Goal: Transaction & Acquisition: Purchase product/service

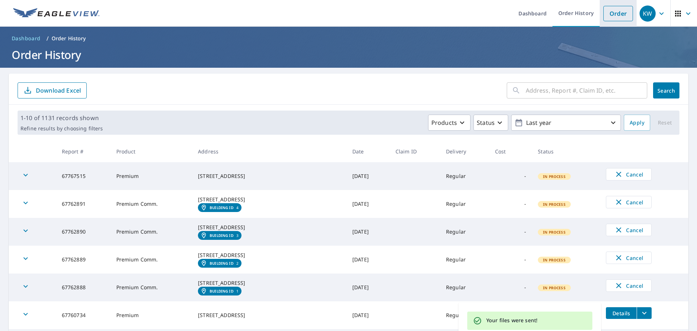
click at [627, 8] on link "Order" at bounding box center [619, 13] width 30 height 15
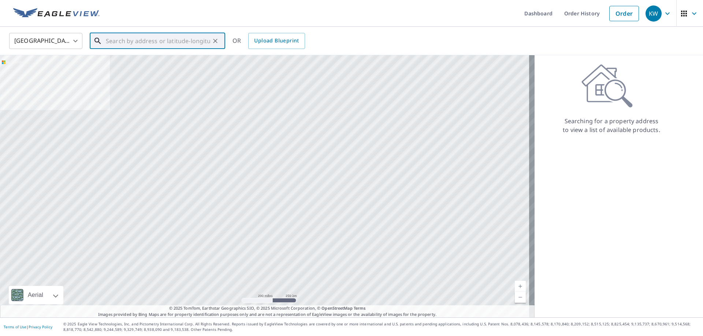
click at [113, 38] on input "text" at bounding box center [158, 41] width 104 height 20
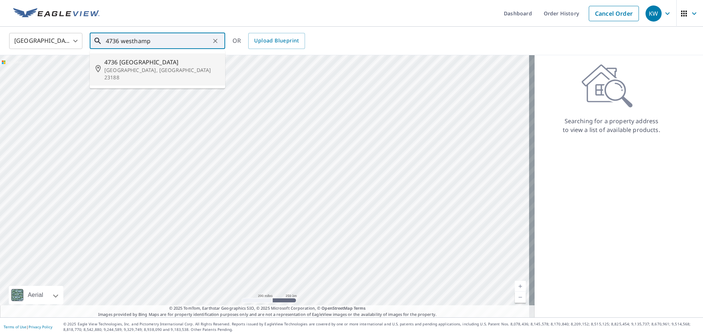
click at [125, 62] on span "4736 [GEOGRAPHIC_DATA]" at bounding box center [161, 62] width 115 height 9
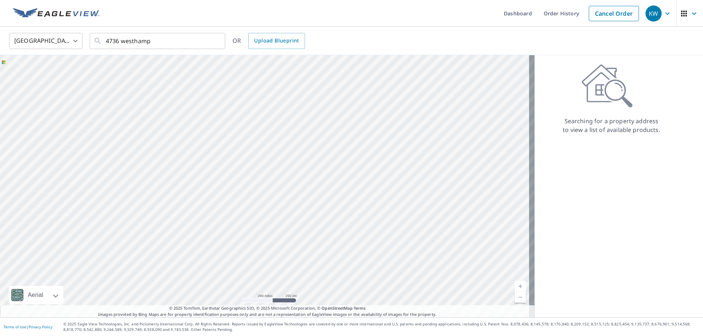
type input "[STREET_ADDRESS]"
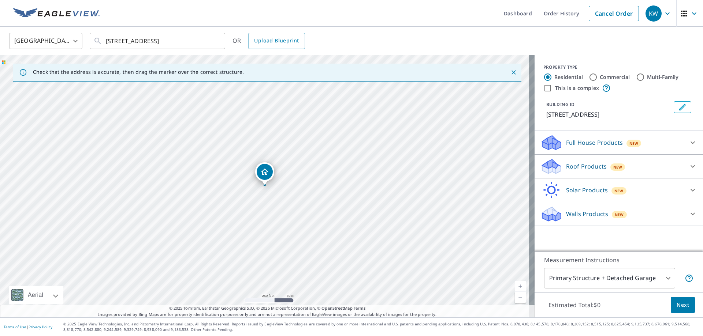
click at [566, 171] on p "Roof Products" at bounding box center [586, 166] width 41 height 9
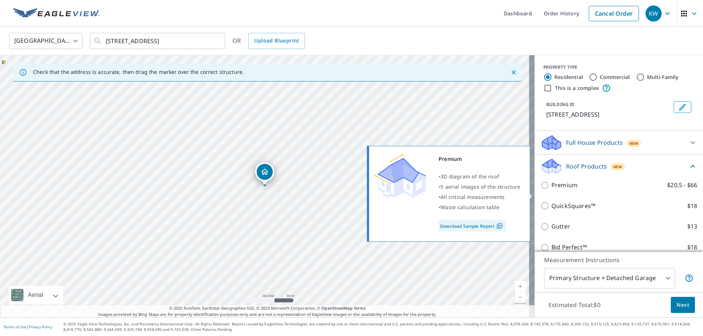
click at [541, 190] on input "Premium $20.5 - $66" at bounding box center [545, 185] width 11 height 9
checkbox input "true"
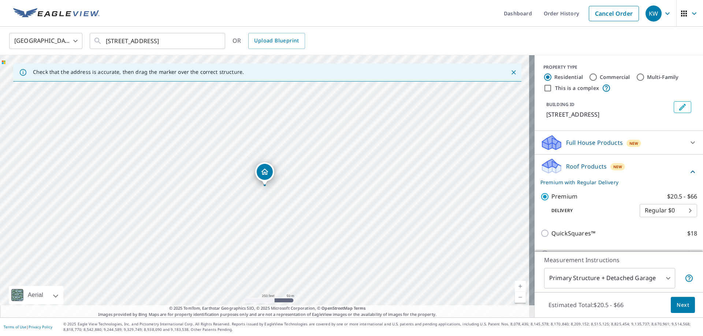
click at [680, 303] on span "Next" at bounding box center [682, 305] width 12 height 9
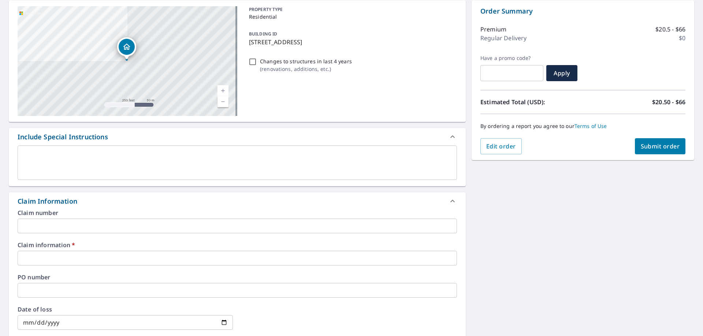
scroll to position [110, 0]
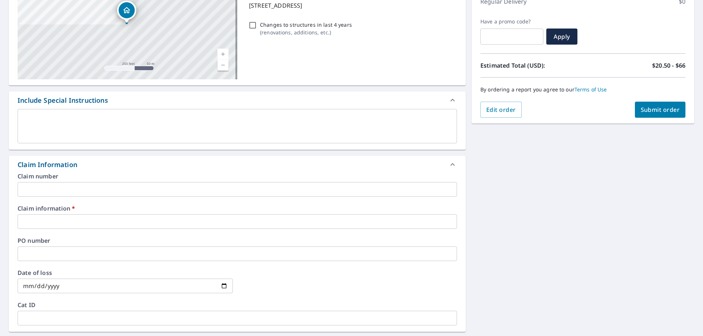
click at [77, 220] on input "text" at bounding box center [237, 222] width 439 height 15
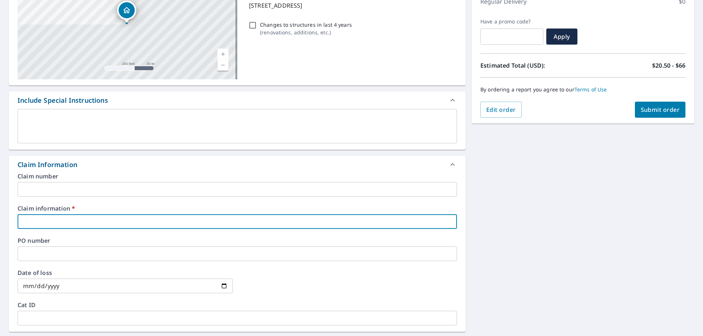
type input "a"
checkbox input "true"
type input "al"
checkbox input "true"
type input "alp"
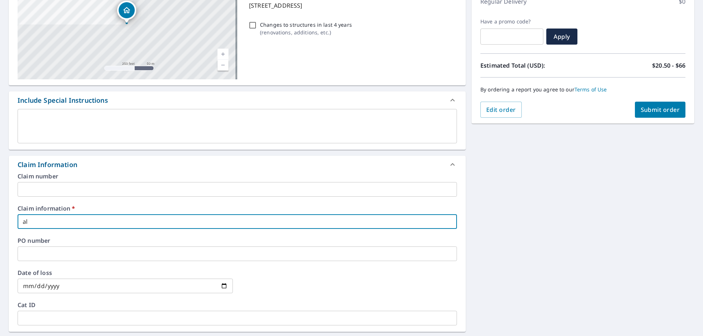
checkbox input "true"
type input "alpi"
checkbox input "true"
type input "alpin"
checkbox input "true"
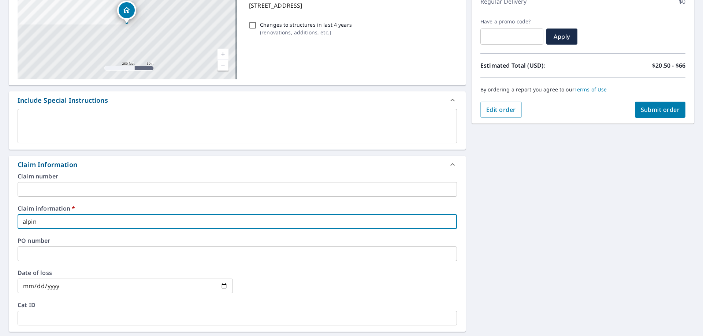
type input "alpine"
checkbox input "true"
type input "alpine"
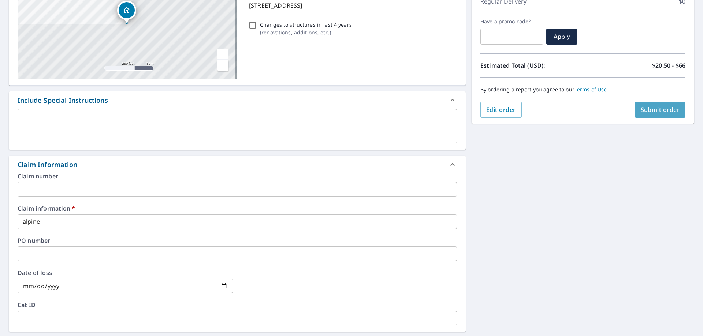
click at [643, 107] on span "Submit order" at bounding box center [660, 110] width 39 height 8
checkbox input "true"
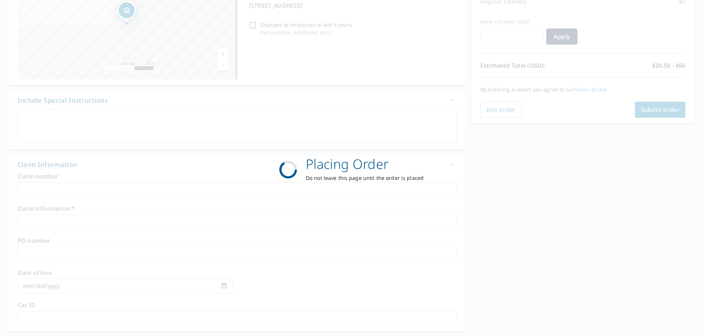
scroll to position [94, 0]
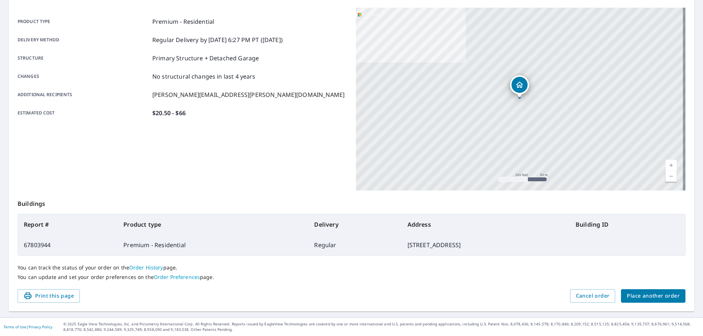
click at [633, 297] on span "Place another order" at bounding box center [653, 296] width 53 height 9
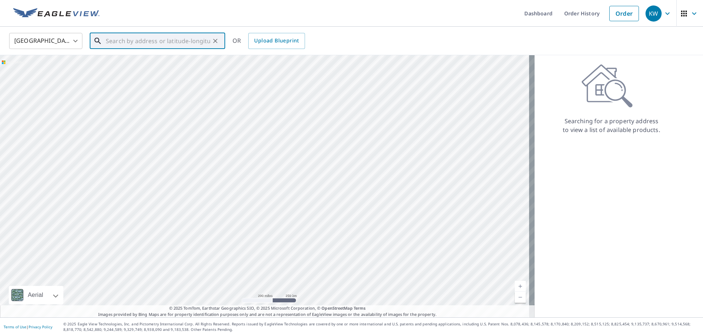
click at [132, 49] on div "​" at bounding box center [157, 41] width 135 height 16
click at [127, 64] on span "150 [PERSON_NAME] Dr" at bounding box center [161, 62] width 115 height 9
type input "[STREET_ADDRESS][PERSON_NAME][PERSON_NAME]"
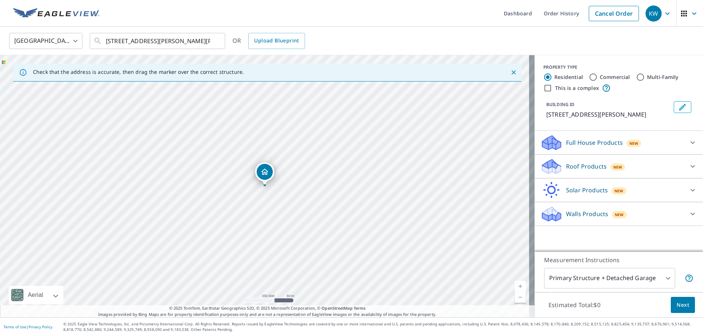
click at [554, 167] on icon at bounding box center [551, 169] width 19 height 9
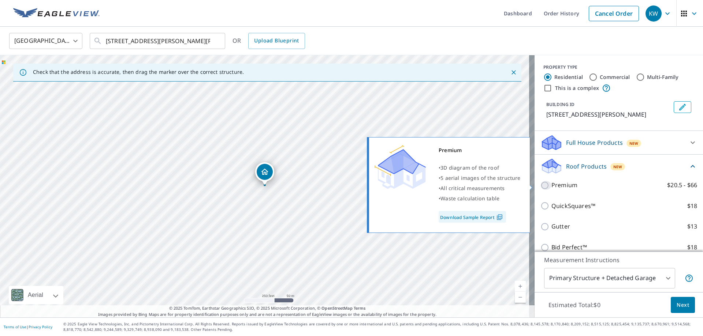
click at [541, 188] on input "Premium $20.5 - $66" at bounding box center [545, 185] width 11 height 9
checkbox input "true"
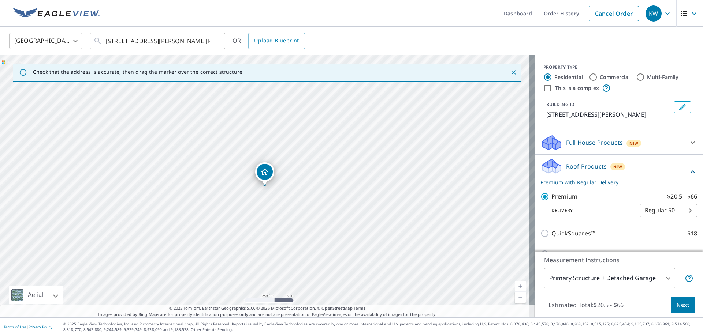
click at [681, 303] on span "Next" at bounding box center [682, 305] width 12 height 9
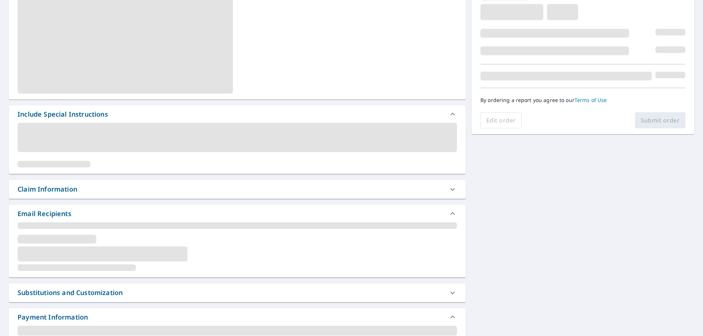
scroll to position [146, 0]
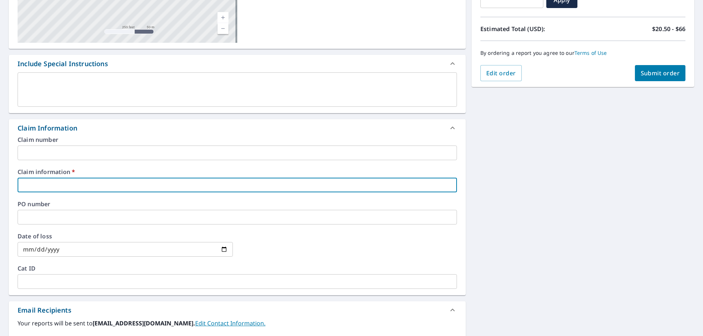
click at [38, 190] on input "text" at bounding box center [237, 185] width 439 height 15
type input "alpine"
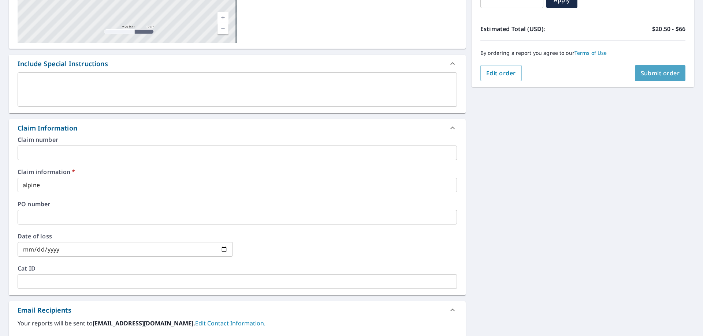
click at [641, 72] on span "Submit order" at bounding box center [660, 73] width 39 height 8
checkbox input "true"
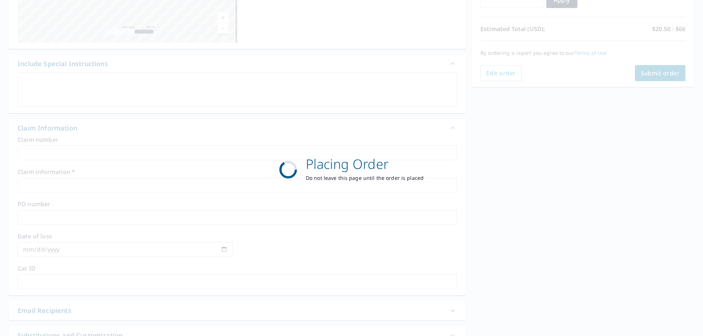
scroll to position [94, 0]
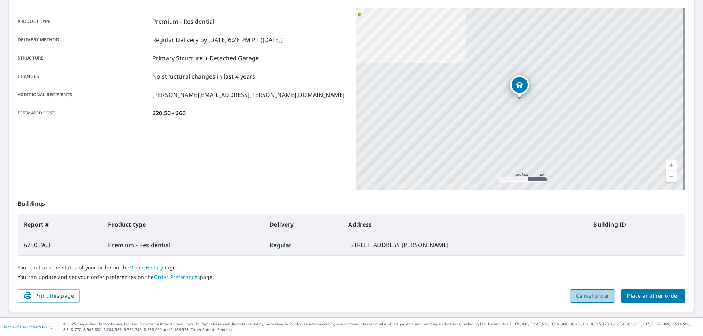
click at [581, 298] on span "Cancel order" at bounding box center [593, 296] width 34 height 9
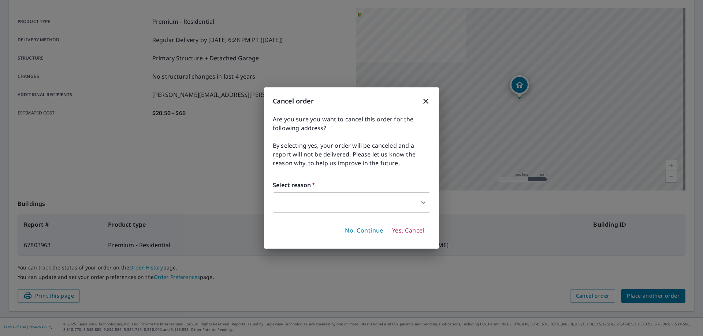
click at [371, 232] on span "No, Continue" at bounding box center [364, 231] width 38 height 8
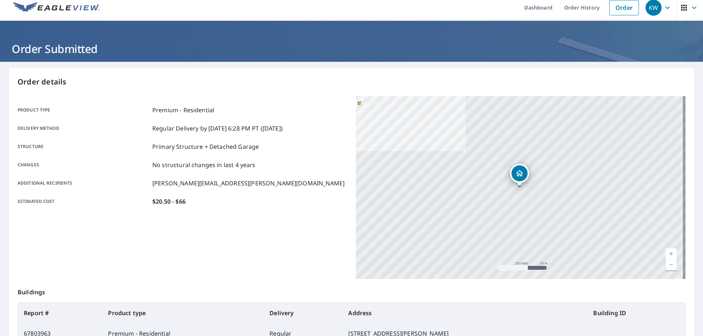
scroll to position [0, 0]
